Goal: Task Accomplishment & Management: Manage account settings

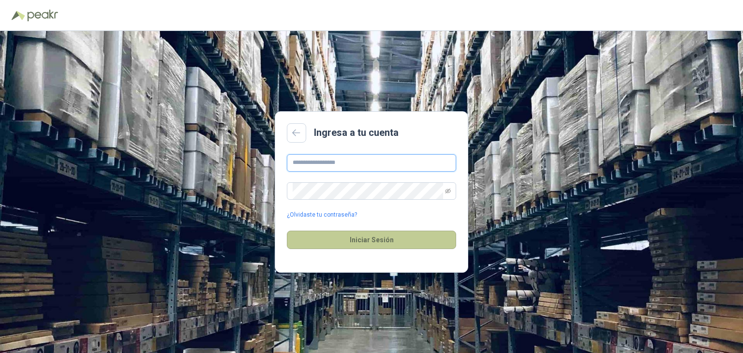
type input "**********"
click at [384, 240] on button "Iniciar Sesión" at bounding box center [371, 240] width 169 height 18
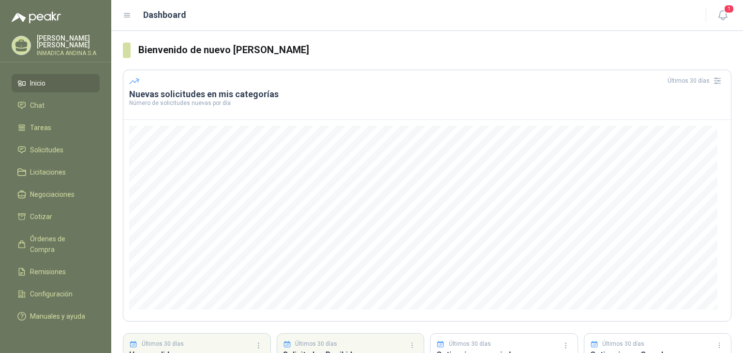
click at [59, 84] on li "Inicio" at bounding box center [55, 83] width 76 height 11
click at [61, 217] on li "Cotizar" at bounding box center [55, 216] width 76 height 11
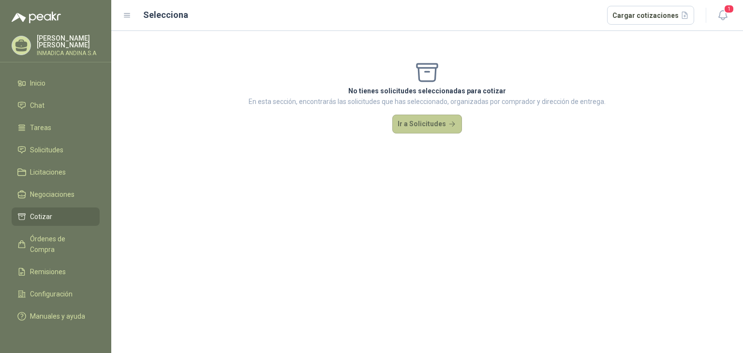
click at [414, 123] on button "Ir a Solicitudes" at bounding box center [427, 124] width 70 height 19
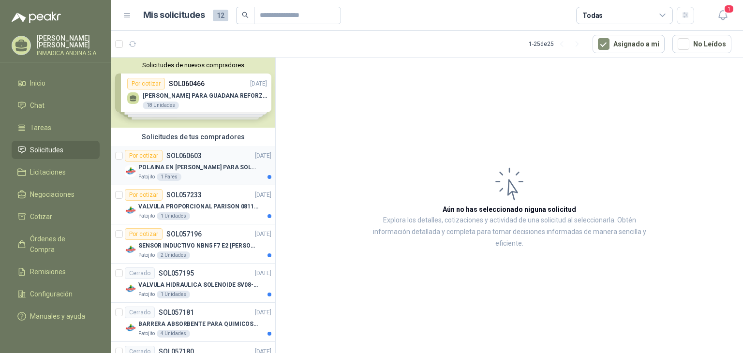
click at [199, 169] on p "POLAINA EN CARNAZA PARA SOLDADOR / ADJUNTAR FICHA TECNICA" at bounding box center [198, 167] width 120 height 9
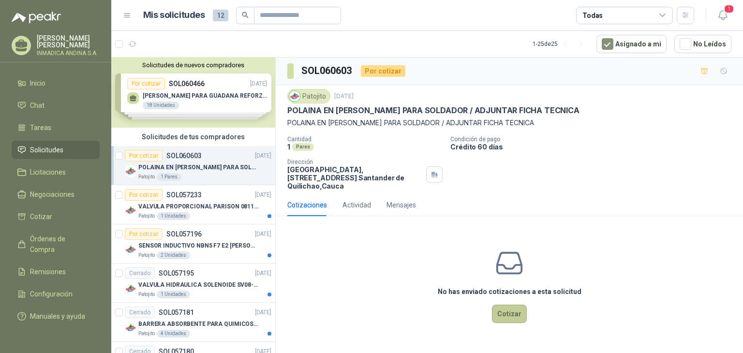
click at [501, 312] on button "Cotizar" at bounding box center [509, 314] width 35 height 18
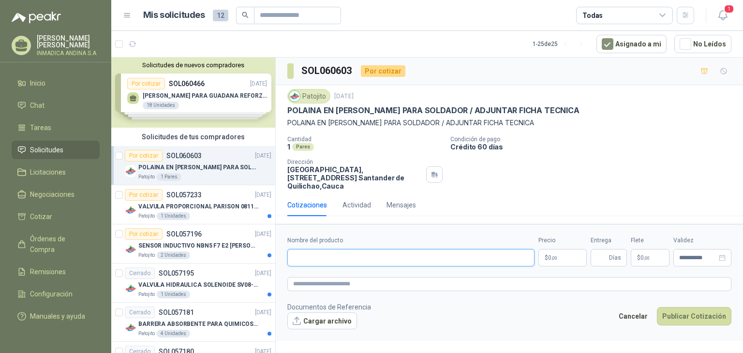
click at [483, 256] on input "Nombre del producto" at bounding box center [410, 257] width 247 height 17
type input "**********"
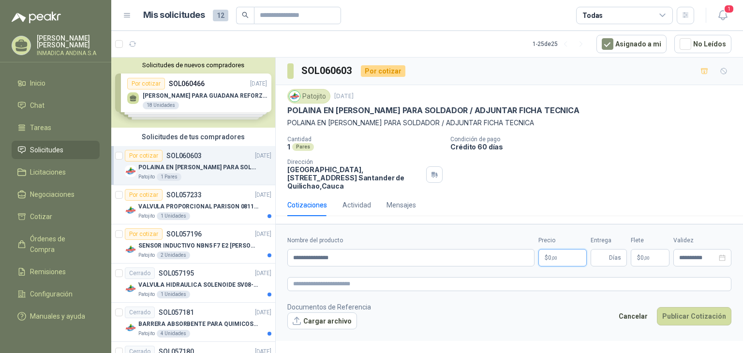
click at [565, 260] on p "$ 0 ,00" at bounding box center [562, 257] width 48 height 17
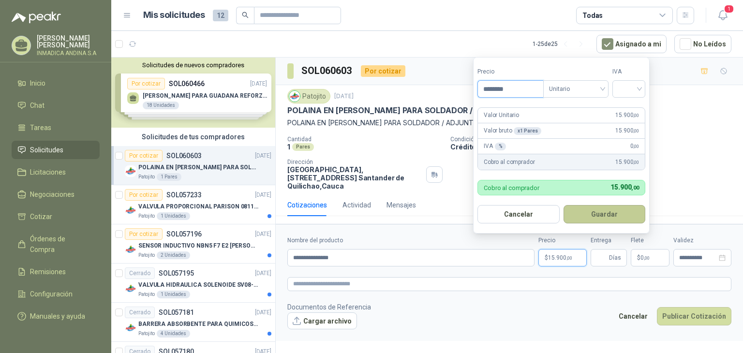
type input "********"
click at [610, 217] on button "Guardar" at bounding box center [605, 214] width 82 height 18
click at [637, 87] on input "search" at bounding box center [628, 88] width 21 height 15
click at [632, 104] on div "19%" at bounding box center [631, 109] width 18 height 11
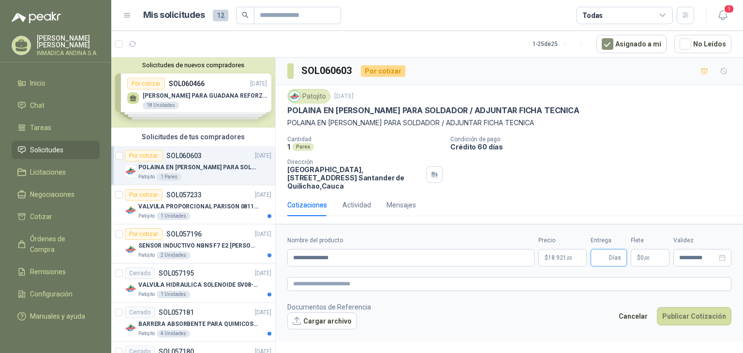
click at [601, 253] on input "Entrega" at bounding box center [601, 258] width 11 height 16
type input "*"
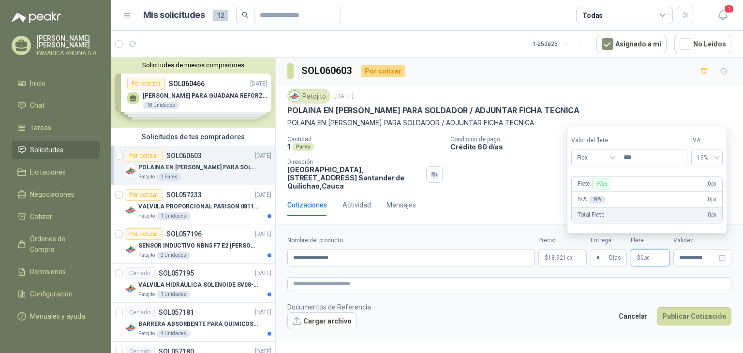
click at [655, 259] on p "$ 0 ,00" at bounding box center [650, 257] width 39 height 17
type input "********"
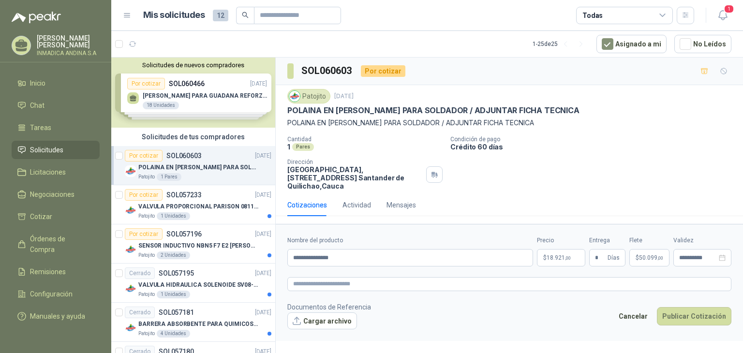
click at [566, 329] on form "**********" at bounding box center [509, 282] width 467 height 117
click at [331, 317] on button "Cargar archivo" at bounding box center [322, 321] width 70 height 17
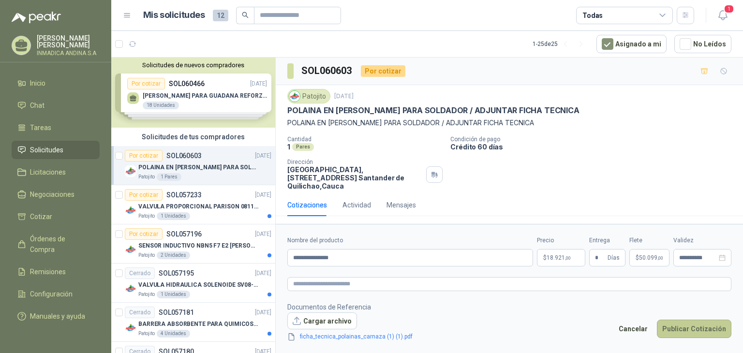
click at [700, 328] on button "Publicar Cotización" at bounding box center [694, 329] width 74 height 18
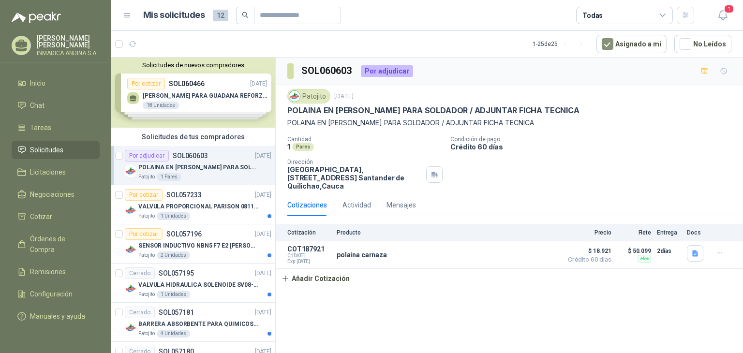
click at [234, 93] on div "Solicitudes de nuevos compradores Por cotizar SOL060466 07/10/25 ARNES PARA GUA…" at bounding box center [193, 93] width 164 height 70
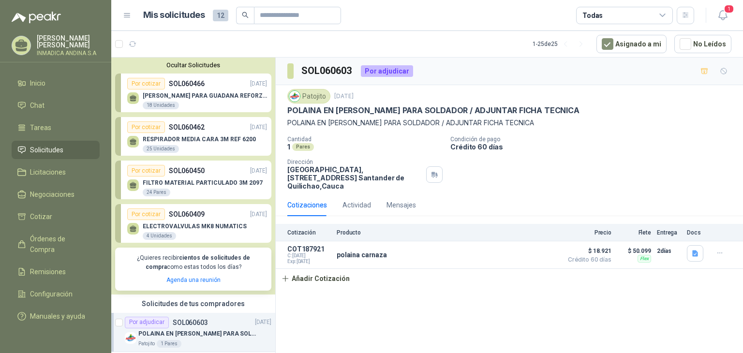
click at [238, 136] on p "RESPIRADOR MEDIA CARA 3M REF 6200" at bounding box center [199, 139] width 113 height 7
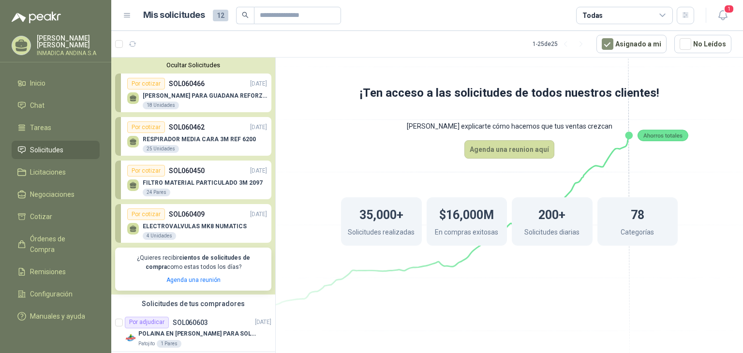
click at [158, 141] on p "RESPIRADOR MEDIA CARA 3M REF 6200" at bounding box center [199, 139] width 113 height 7
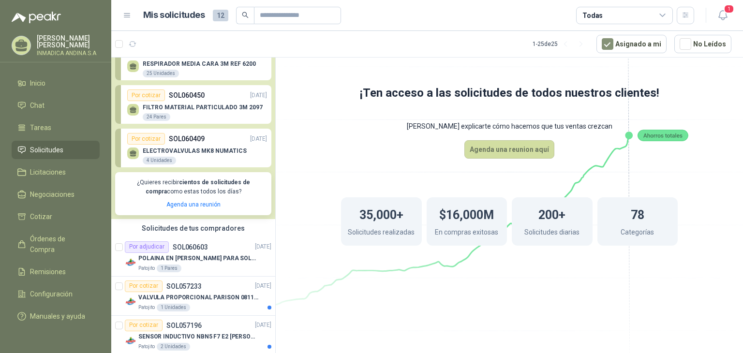
scroll to position [56, 0]
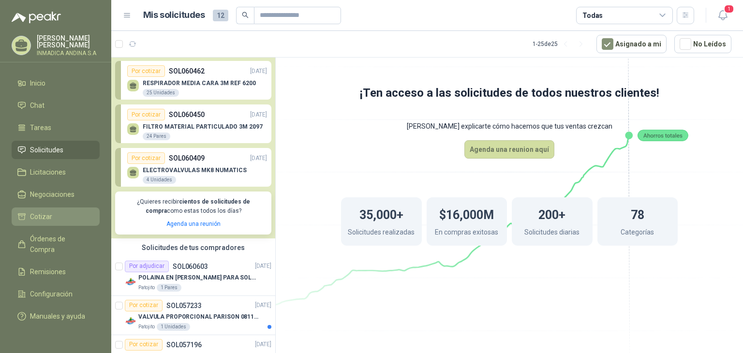
click at [50, 214] on span "Cotizar" at bounding box center [41, 216] width 22 height 11
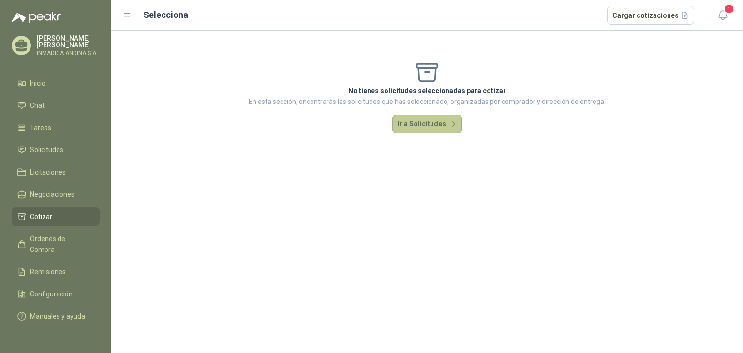
click at [422, 125] on button "Ir a Solicitudes" at bounding box center [427, 124] width 70 height 19
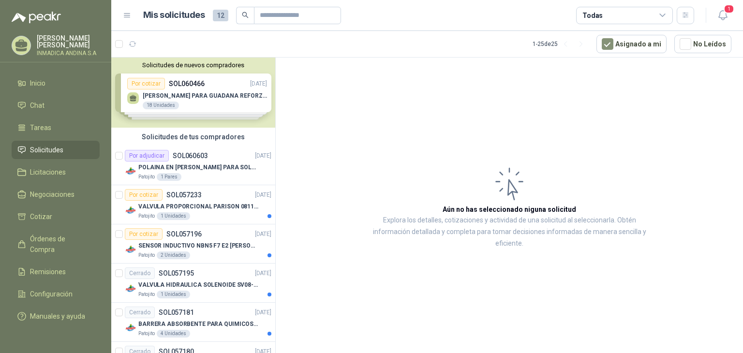
click at [232, 108] on div "Solicitudes de nuevos compradores Por cotizar SOL060466 07/10/25 ARNES PARA GUA…" at bounding box center [193, 93] width 164 height 70
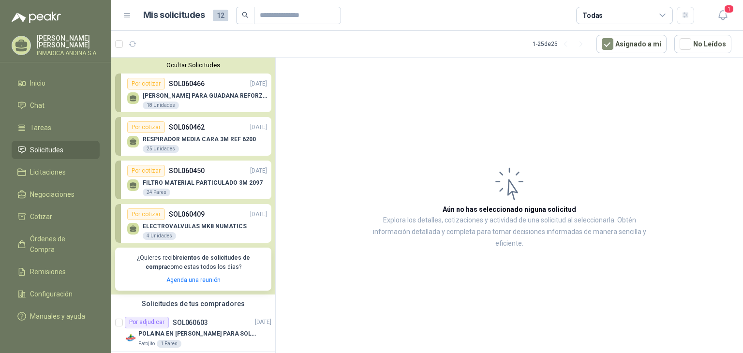
click at [161, 147] on div "25 Unidades" at bounding box center [161, 149] width 36 height 8
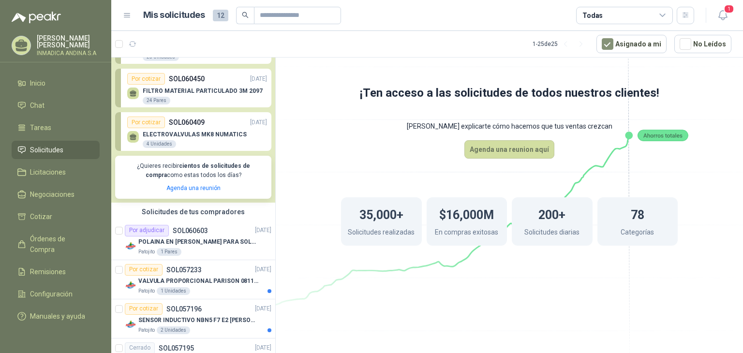
scroll to position [32, 0]
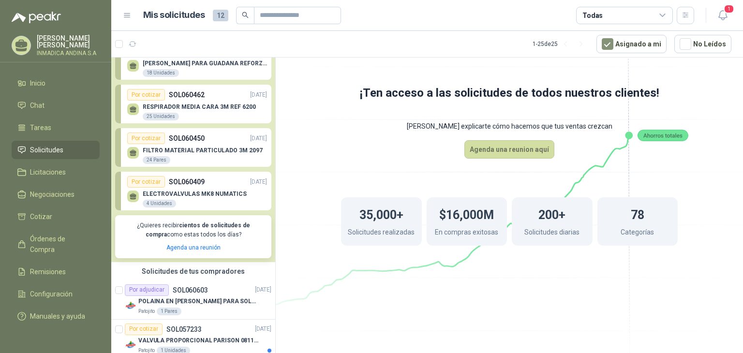
click at [204, 157] on div "FILTRO MATERIAL PARTICULADO 3M 2097 24 Pares" at bounding box center [203, 155] width 120 height 17
click at [173, 153] on p "FILTRO MATERIAL PARTICULADO 3M 2097" at bounding box center [203, 150] width 120 height 7
click at [149, 157] on div "24 Pares" at bounding box center [157, 160] width 28 height 8
click at [149, 153] on p "FILTRO MATERIAL PARTICULADO 3M 2097" at bounding box center [203, 150] width 120 height 7
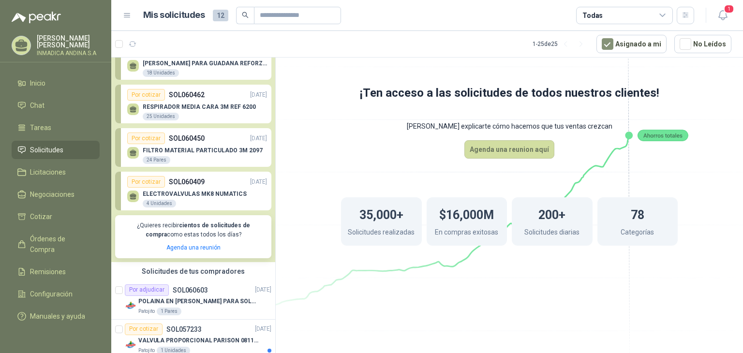
click at [150, 138] on div "Por cotizar" at bounding box center [146, 139] width 38 height 12
click at [188, 136] on p "SOL060450" at bounding box center [187, 138] width 36 height 11
drag, startPoint x: 188, startPoint y: 136, endPoint x: 171, endPoint y: 145, distance: 19.3
click at [171, 145] on div "FILTRO MATERIAL PARTICULADO 3M 2097 24 Pares" at bounding box center [197, 154] width 140 height 20
click at [220, 160] on div "FILTRO MATERIAL PARTICULADO 3M 2097 24 Pares" at bounding box center [203, 155] width 120 height 17
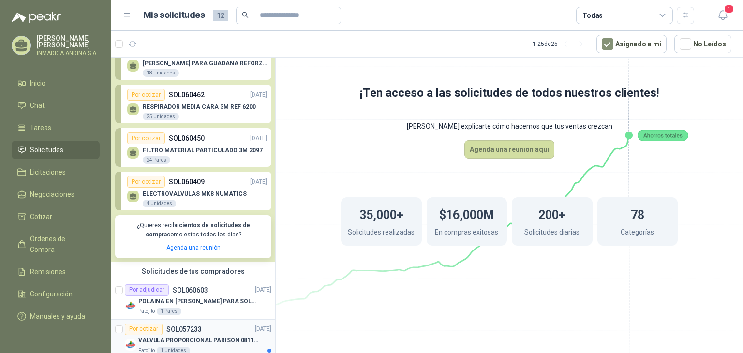
click at [205, 347] on div "Patojito 1 Unidades" at bounding box center [204, 351] width 133 height 8
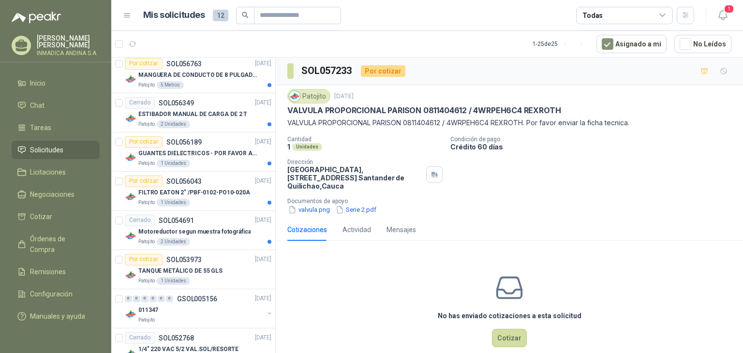
scroll to position [495, 0]
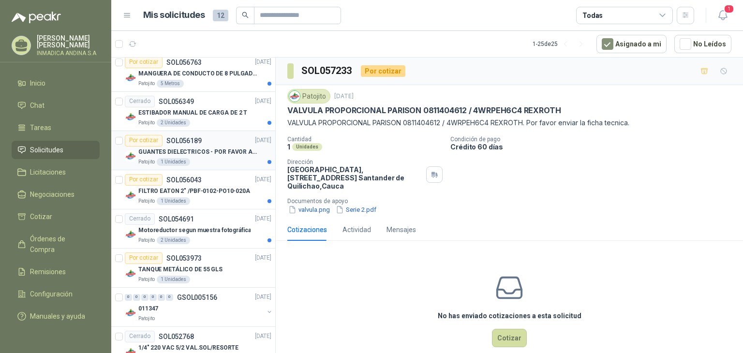
click at [216, 159] on div "Patojito 1 Unidades" at bounding box center [204, 162] width 133 height 8
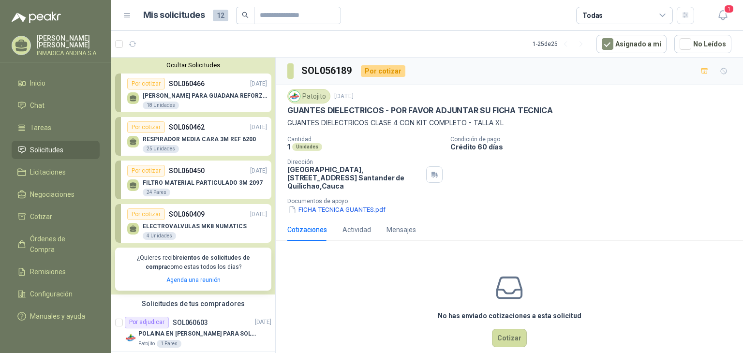
click at [206, 64] on button "Ocultar Solicitudes" at bounding box center [193, 64] width 156 height 7
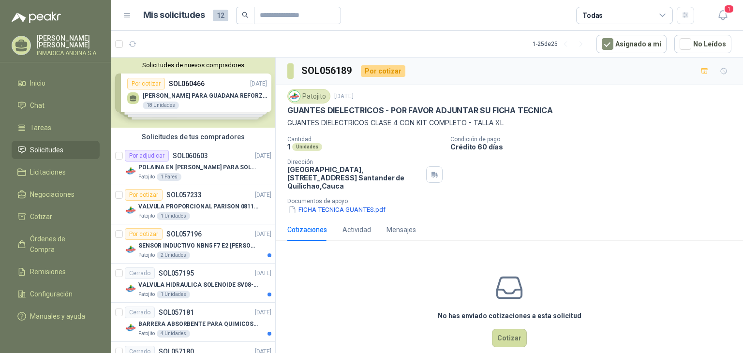
click at [198, 80] on div "Solicitudes de nuevos compradores Por cotizar SOL060466 07/10/25 ARNES PARA GUA…" at bounding box center [193, 93] width 164 height 70
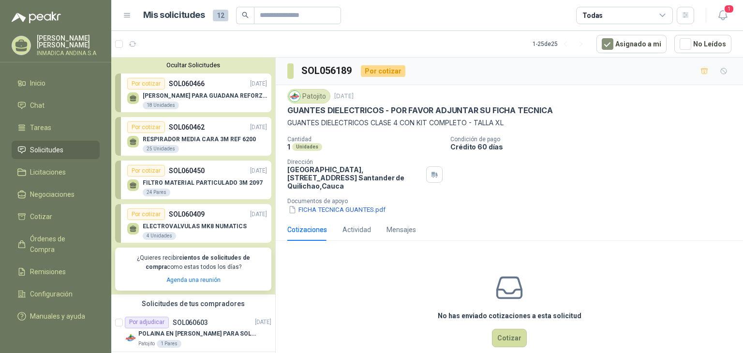
click at [177, 97] on p "ARNES PARA GUADANA REFORZADO" at bounding box center [205, 95] width 124 height 7
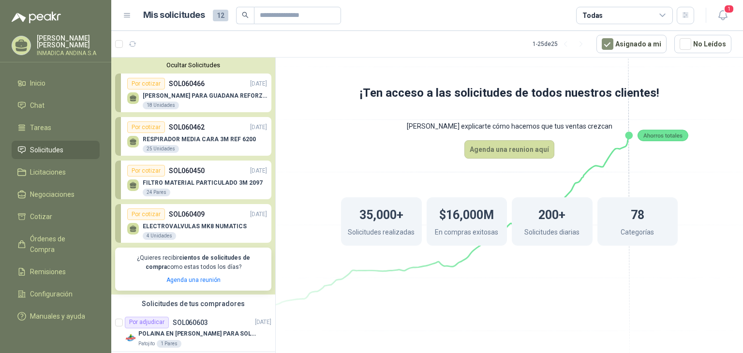
click at [177, 97] on p "ARNES PARA GUADANA REFORZADO" at bounding box center [205, 95] width 124 height 7
click at [228, 144] on div "RESPIRADOR MEDIA CARA 3M REF 6200 25 Unidades" at bounding box center [199, 144] width 113 height 17
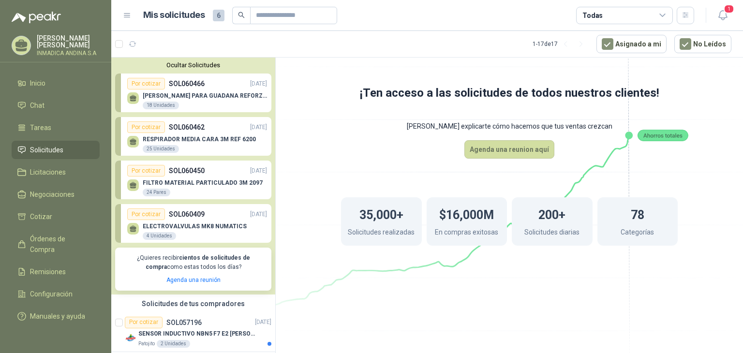
click at [180, 186] on p "FILTRO MATERIAL PARTICULADO 3M 2097" at bounding box center [203, 182] width 120 height 7
click at [157, 231] on div "ELECTROVALVULAS MK8 NUMATICS 4 Unidades" at bounding box center [195, 231] width 104 height 17
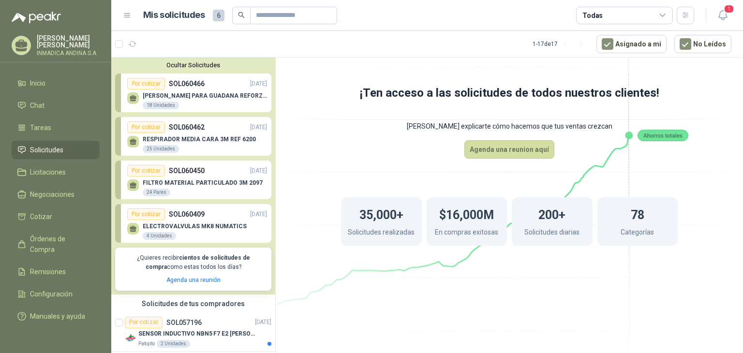
click at [145, 216] on div "Por cotizar" at bounding box center [146, 214] width 38 height 12
click at [70, 234] on span "Órdenes de Compra" at bounding box center [60, 244] width 60 height 21
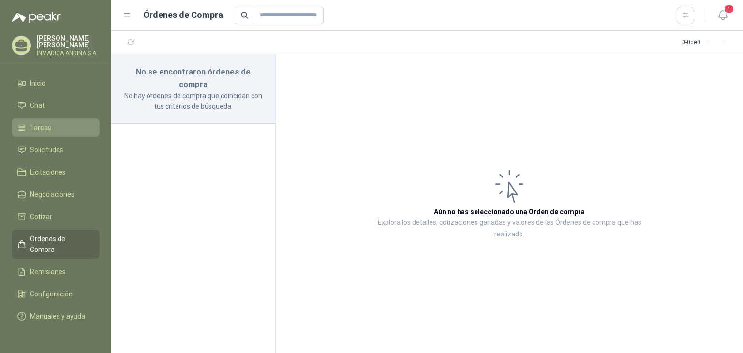
click at [58, 119] on link "Tareas" at bounding box center [56, 128] width 88 height 18
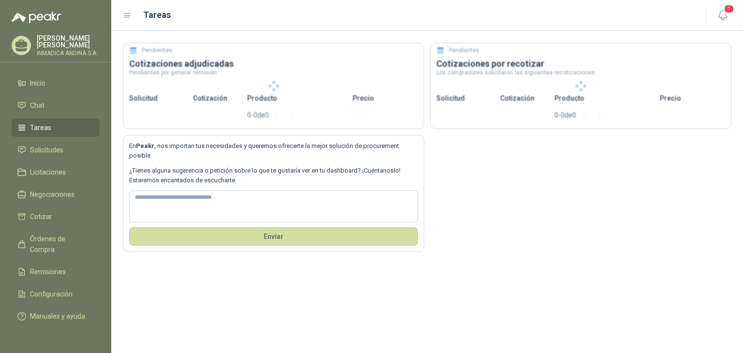
click at [58, 119] on link "Tareas" at bounding box center [56, 128] width 88 height 18
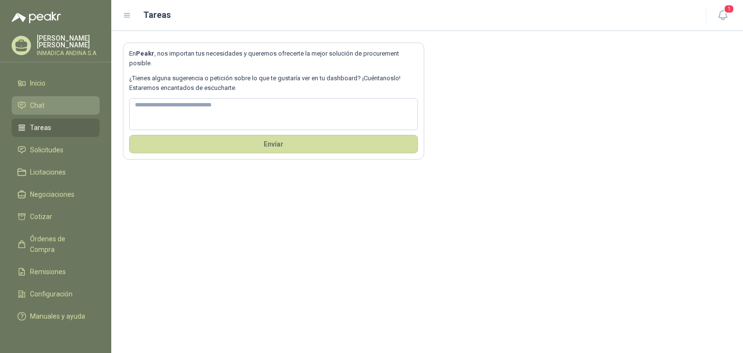
click at [48, 107] on li "Chat" at bounding box center [55, 105] width 76 height 11
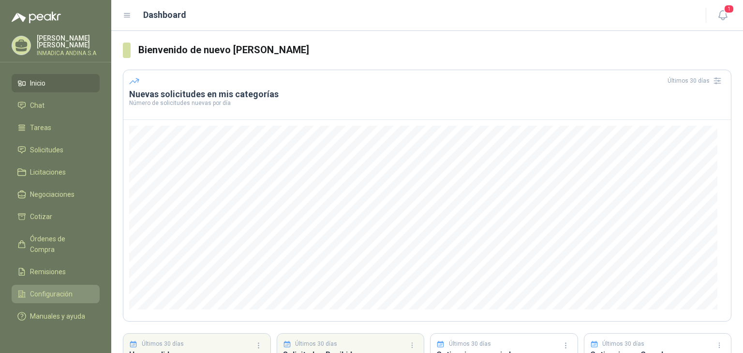
click at [56, 289] on span "Configuración" at bounding box center [51, 294] width 43 height 11
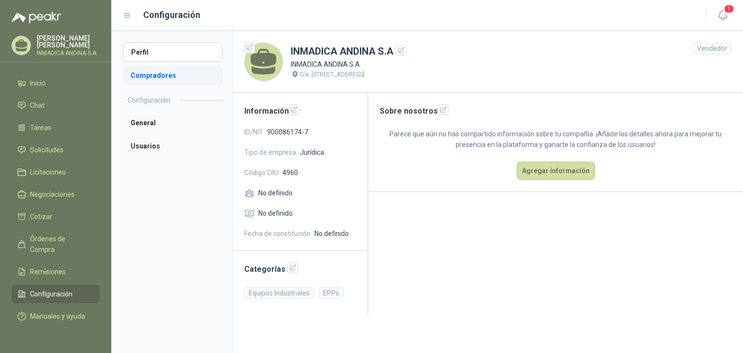
click at [160, 74] on li "Compradores" at bounding box center [173, 75] width 100 height 19
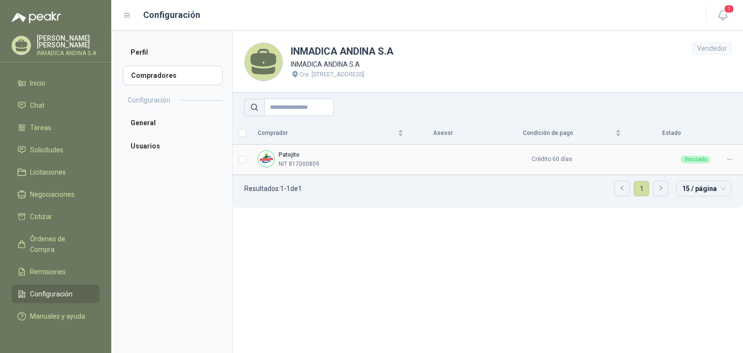
click at [276, 151] on div "Patojito NIT 817000809" at bounding box center [331, 159] width 146 height 18
click at [243, 164] on label at bounding box center [242, 159] width 8 height 11
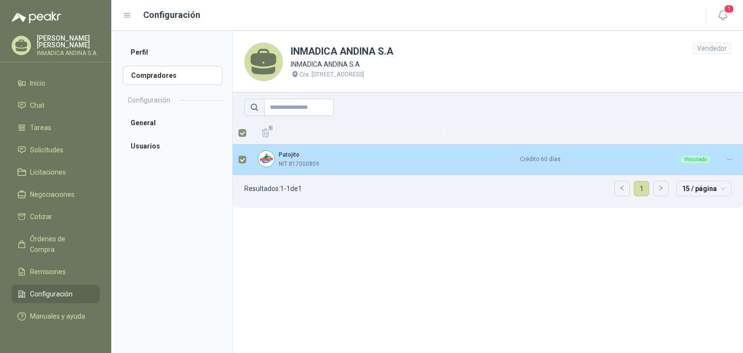
click at [243, 164] on label at bounding box center [242, 159] width 8 height 11
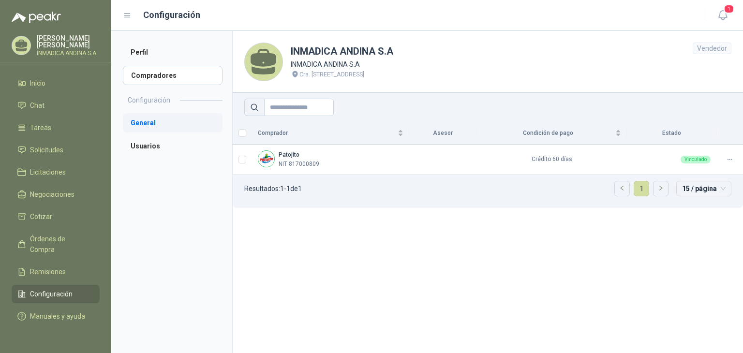
click at [157, 120] on li "General" at bounding box center [173, 122] width 100 height 19
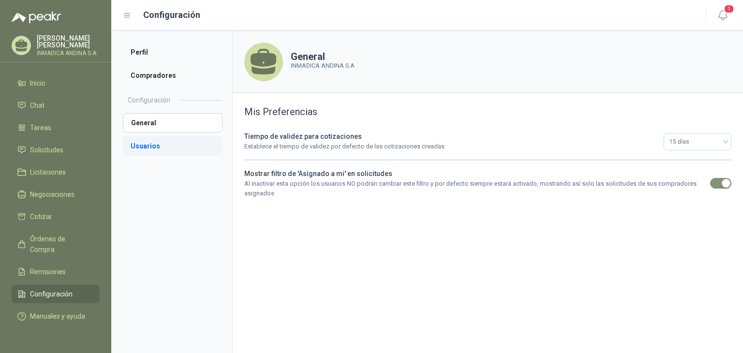
click at [169, 144] on li "Usuarios" at bounding box center [173, 145] width 100 height 19
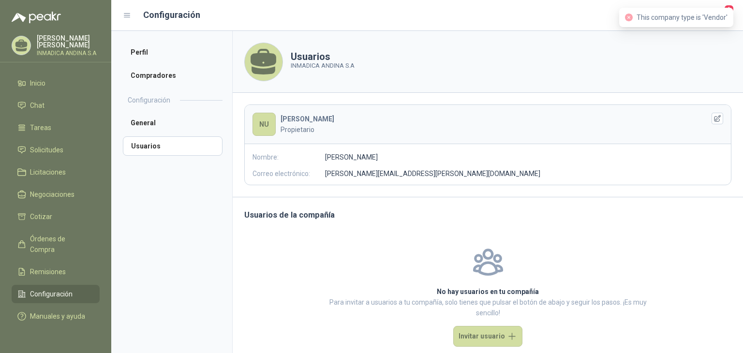
click at [732, 20] on div "This company type is 'Vendor'" at bounding box center [676, 17] width 114 height 19
click at [729, 6] on span "1" at bounding box center [729, 8] width 11 height 9
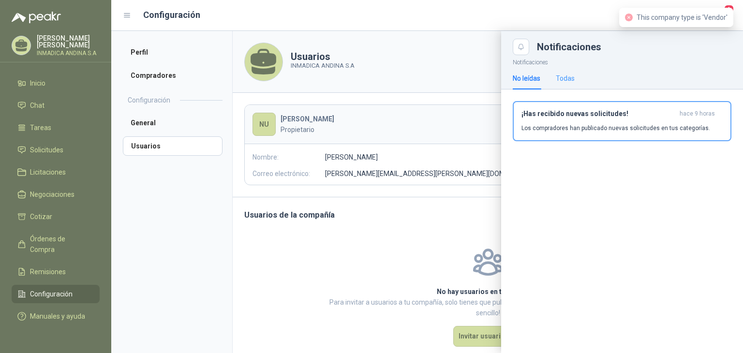
click at [559, 84] on div "Todas" at bounding box center [565, 78] width 19 height 22
click at [514, 79] on div "No leídas" at bounding box center [527, 78] width 28 height 11
click at [149, 51] on div at bounding box center [427, 192] width 632 height 322
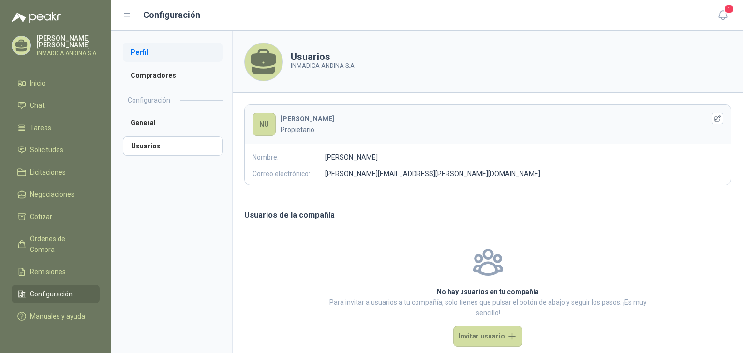
click at [133, 51] on li "Perfil" at bounding box center [173, 52] width 100 height 19
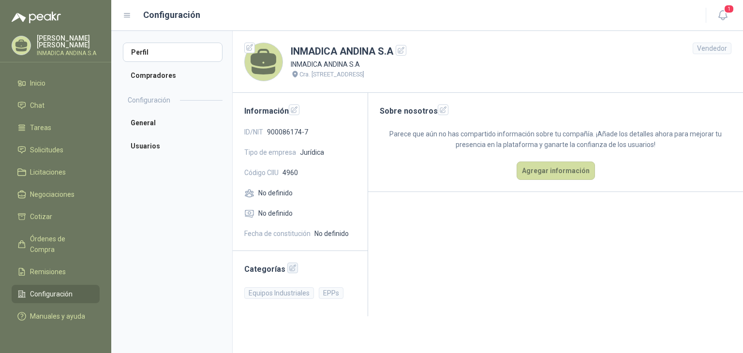
click at [289, 267] on icon "button" at bounding box center [293, 268] width 8 height 8
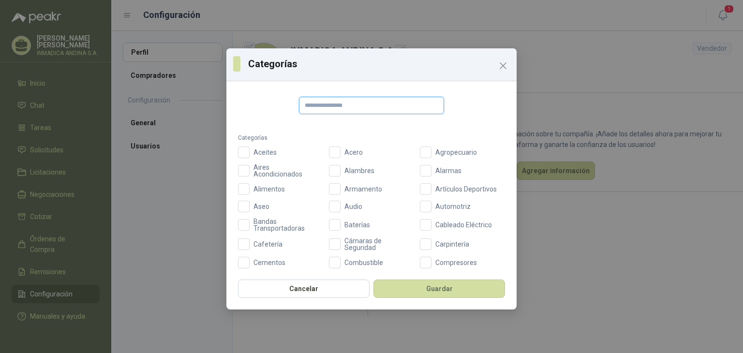
click at [376, 103] on input "text" at bounding box center [371, 105] width 145 height 17
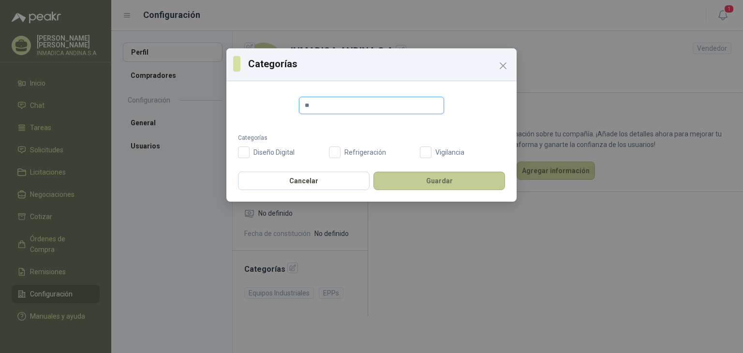
type input "**"
click at [406, 179] on button "Guardar" at bounding box center [439, 181] width 132 height 18
